Goal: Find specific page/section

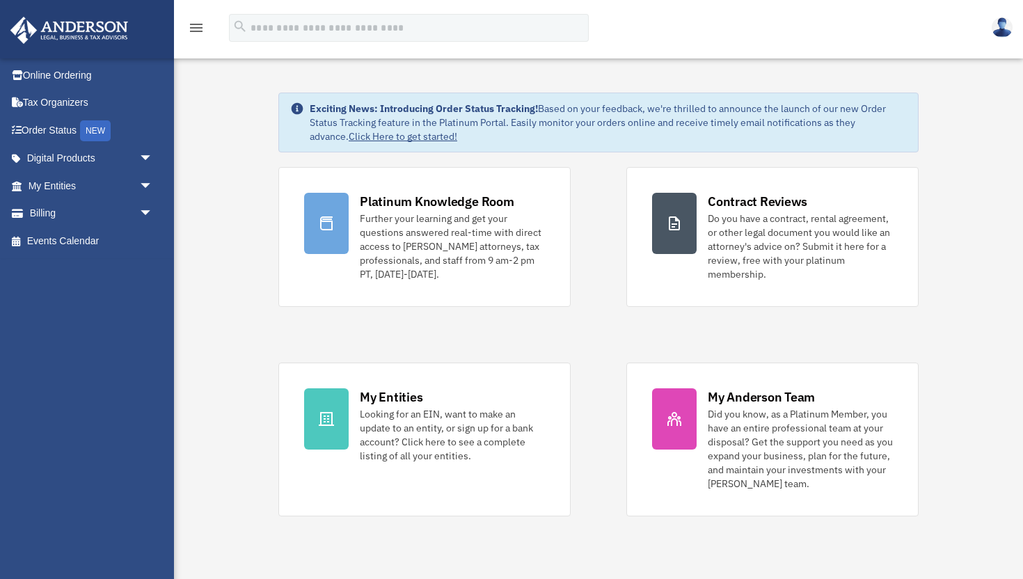
scroll to position [1, 0]
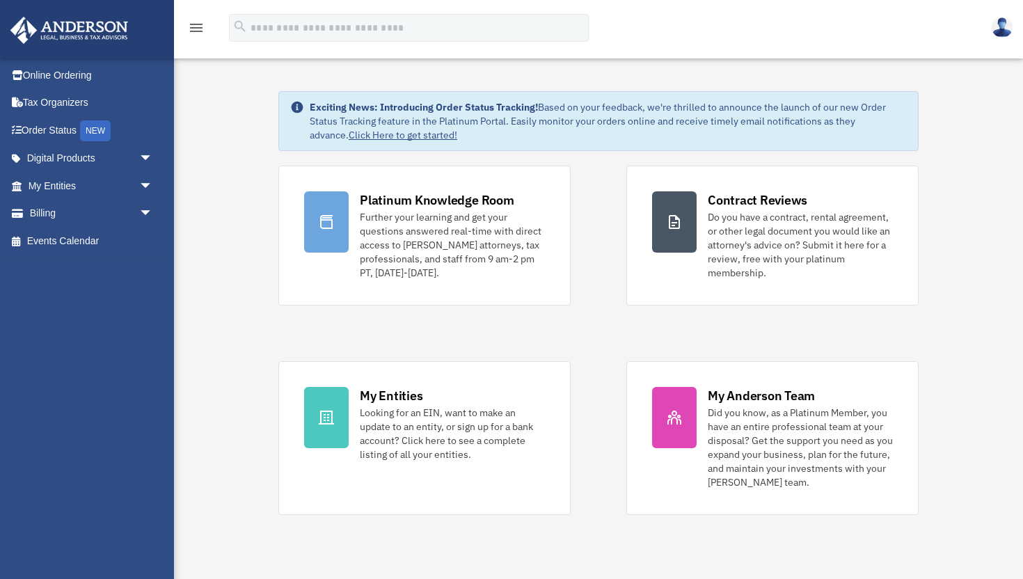
click at [195, 30] on icon "menu" at bounding box center [196, 27] width 17 height 17
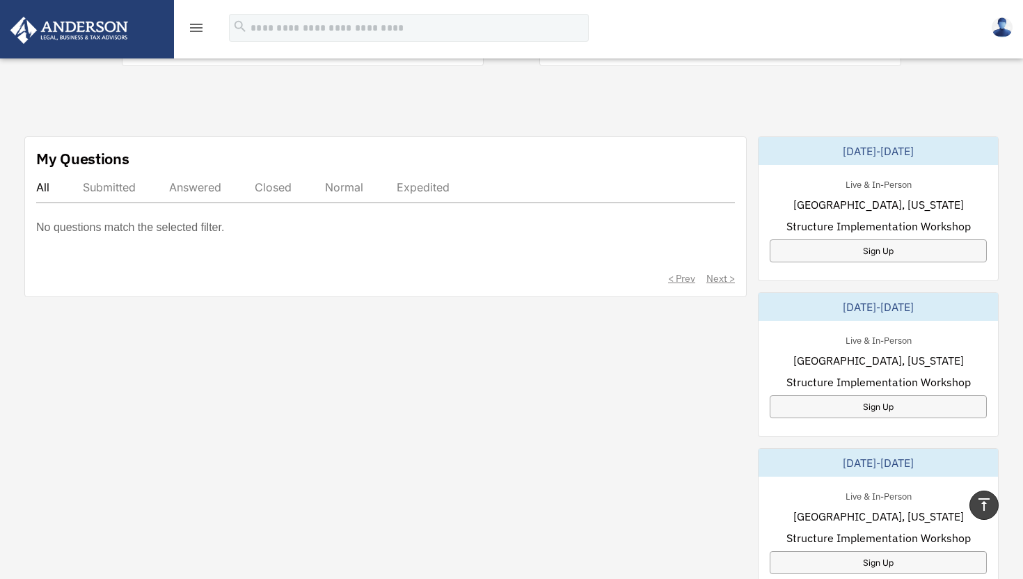
scroll to position [410, 0]
click at [195, 179] on div "Answered" at bounding box center [195, 186] width 52 height 14
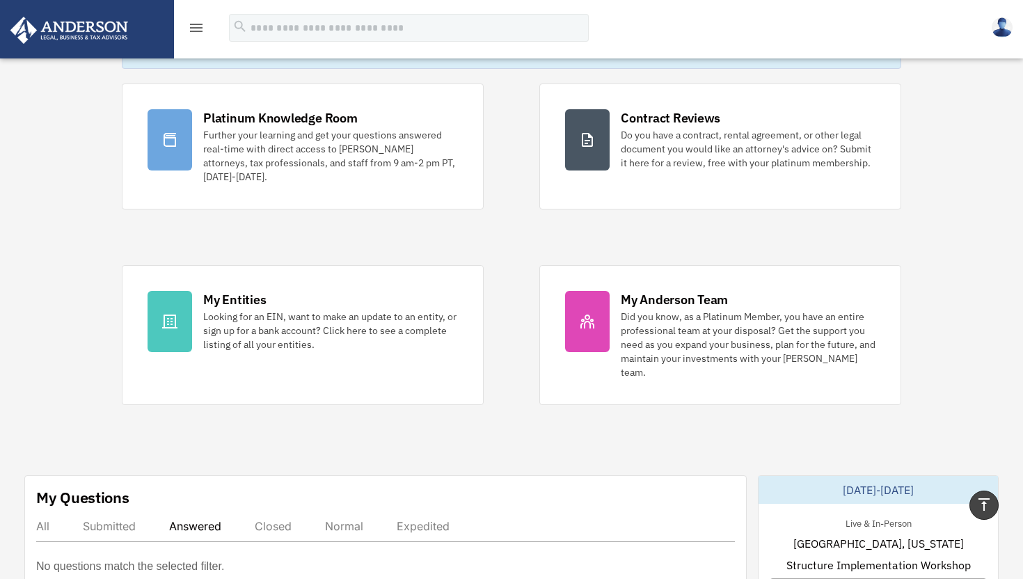
scroll to position [0, 0]
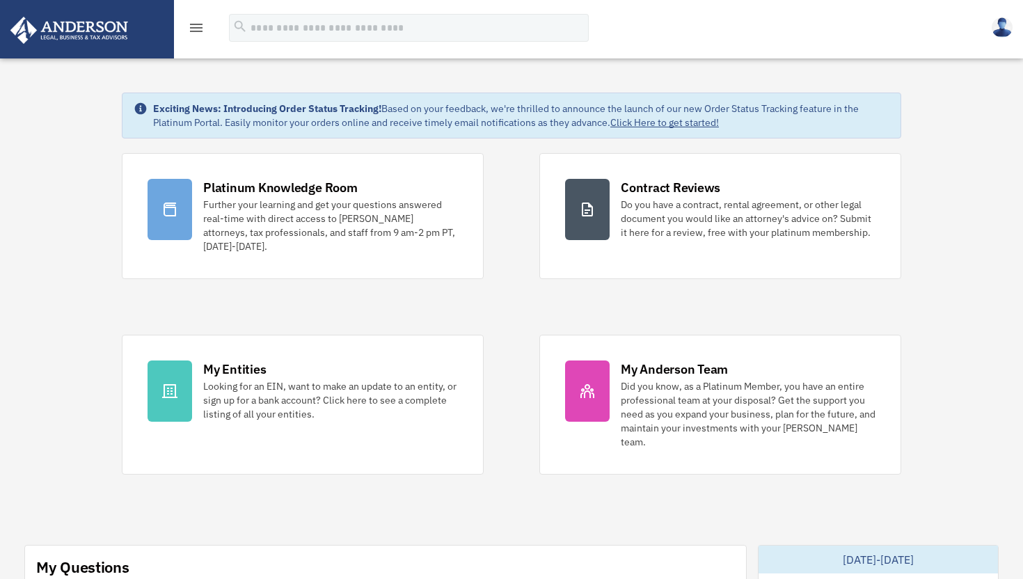
drag, startPoint x: 195, startPoint y: 25, endPoint x: 195, endPoint y: 38, distance: 12.5
click at [195, 25] on icon "menu" at bounding box center [196, 27] width 17 height 17
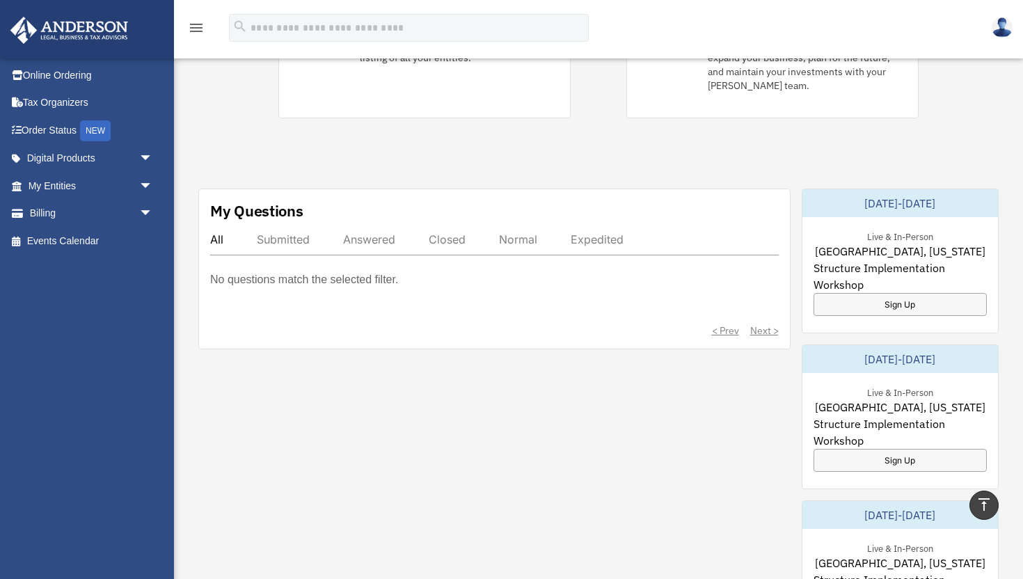
scroll to position [393, 0]
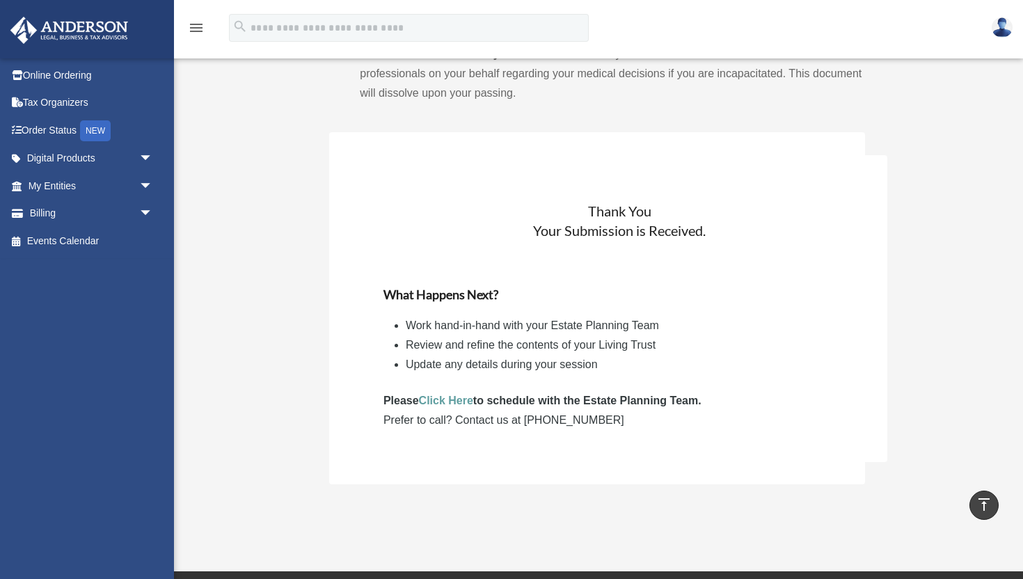
scroll to position [1257, 0]
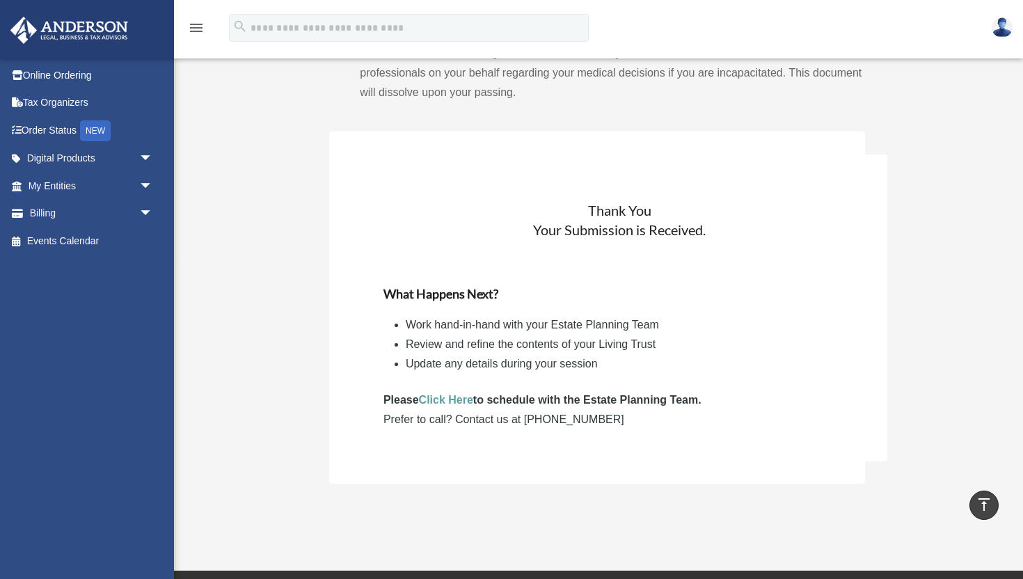
click at [445, 401] on link "Click Here" at bounding box center [446, 400] width 54 height 12
